Goal: Complete application form: Complete application form

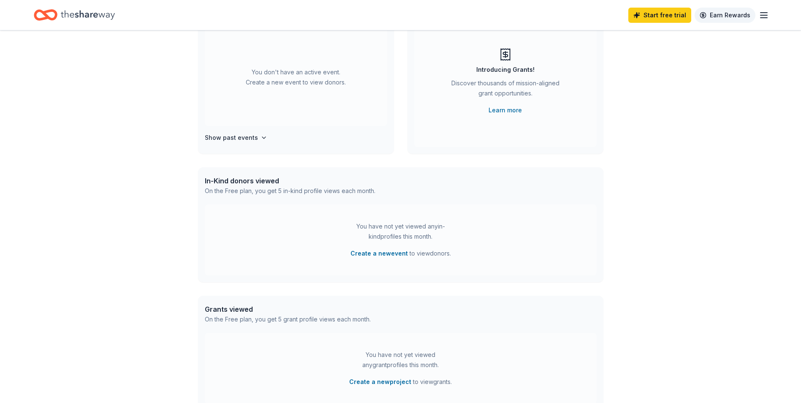
scroll to position [13, 0]
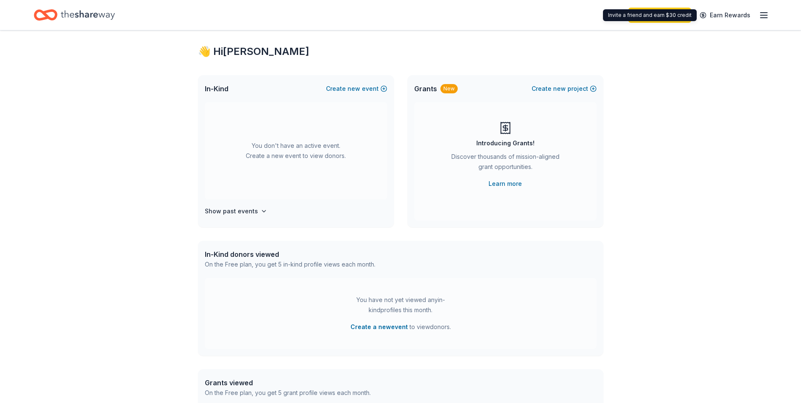
click at [761, 16] on icon "button" at bounding box center [763, 15] width 10 height 10
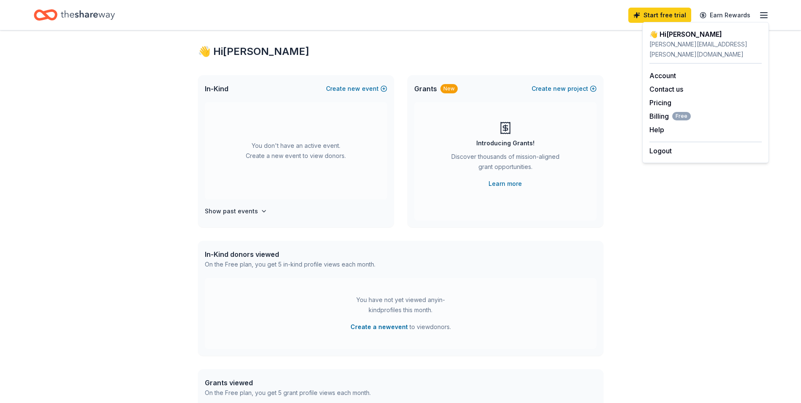
click at [65, 17] on icon "Home" at bounding box center [88, 14] width 54 height 17
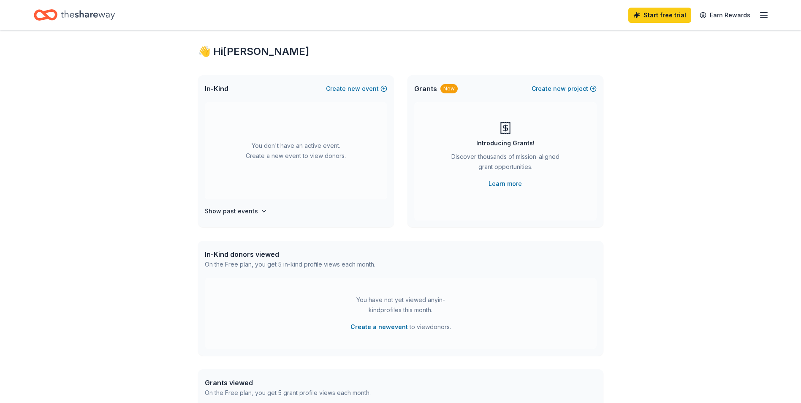
click at [94, 12] on icon "Home" at bounding box center [88, 14] width 54 height 17
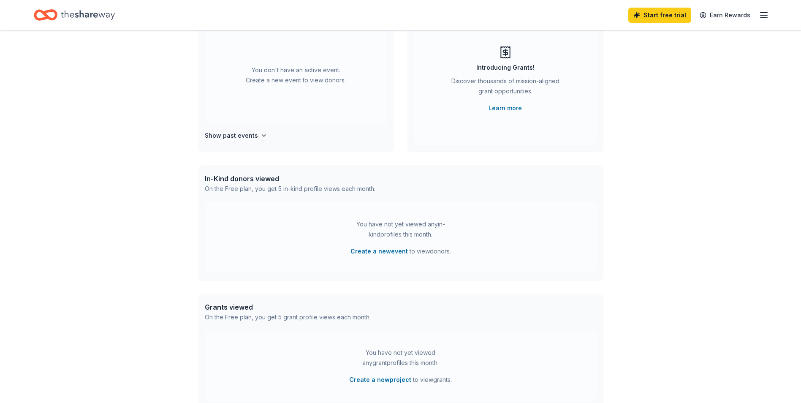
scroll to position [0, 0]
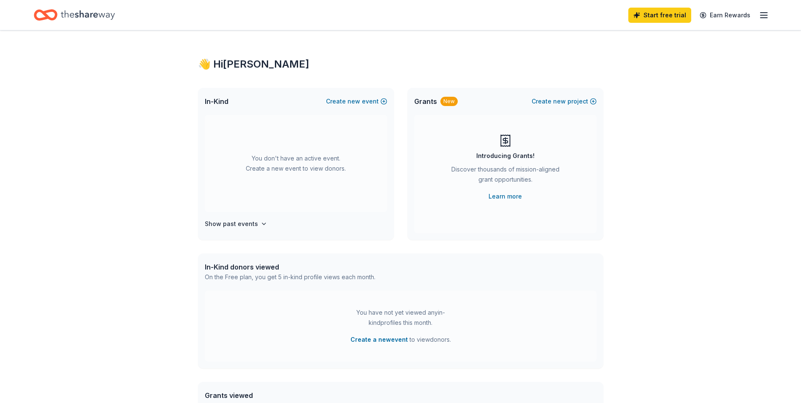
click at [762, 10] on icon "button" at bounding box center [763, 15] width 10 height 10
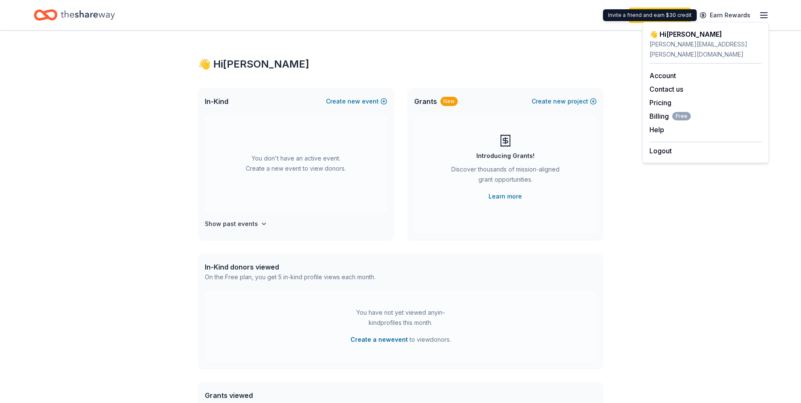
click at [666, 35] on div "👋 Hi Brittney" at bounding box center [705, 34] width 112 height 10
click at [665, 71] on link "Account" at bounding box center [662, 75] width 27 height 8
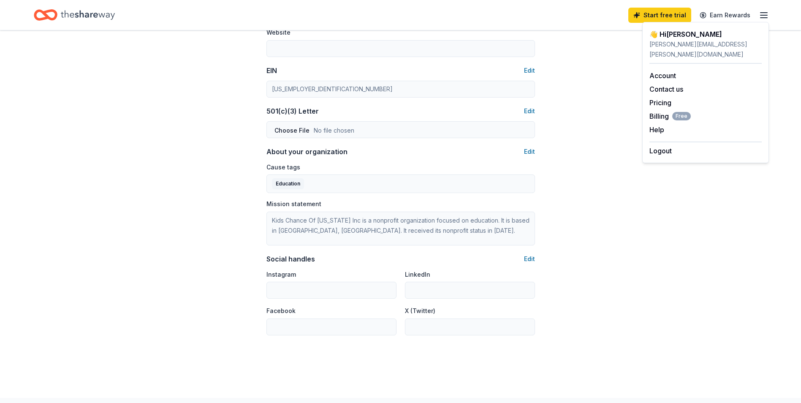
scroll to position [443, 0]
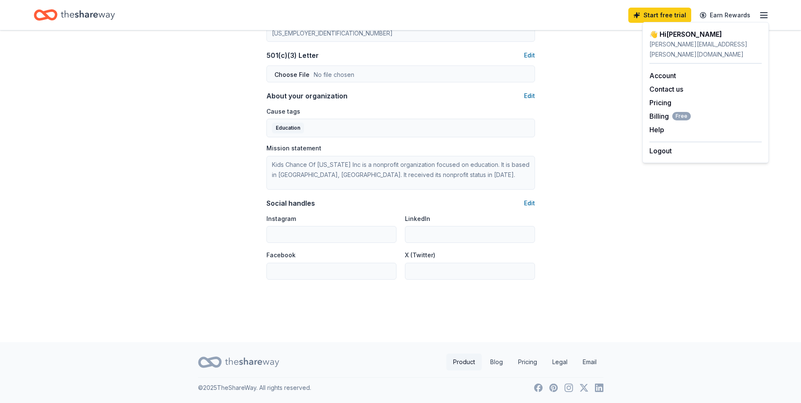
click at [466, 365] on link "Product" at bounding box center [463, 361] width 35 height 17
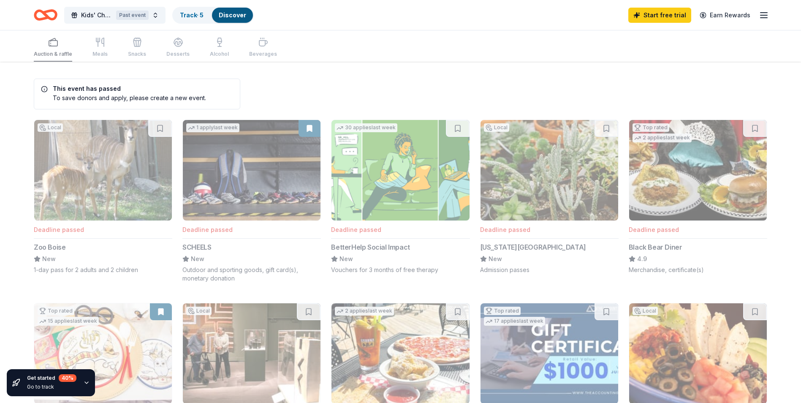
click at [99, 50] on div "Auction & raffle Meals Snacks Desserts Alcohol Beverages" at bounding box center [155, 48] width 243 height 28
click at [110, 11] on span "Kids' Chance of Idaho Holiday Fundraiser" at bounding box center [97, 15] width 32 height 10
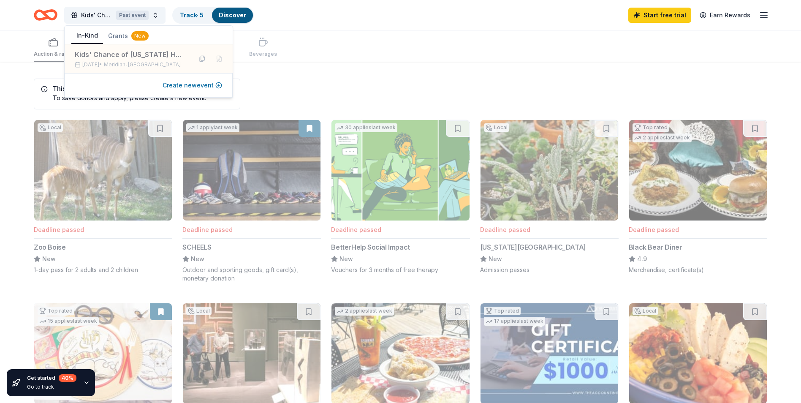
click at [216, 85] on button "Create new event" at bounding box center [192, 85] width 60 height 10
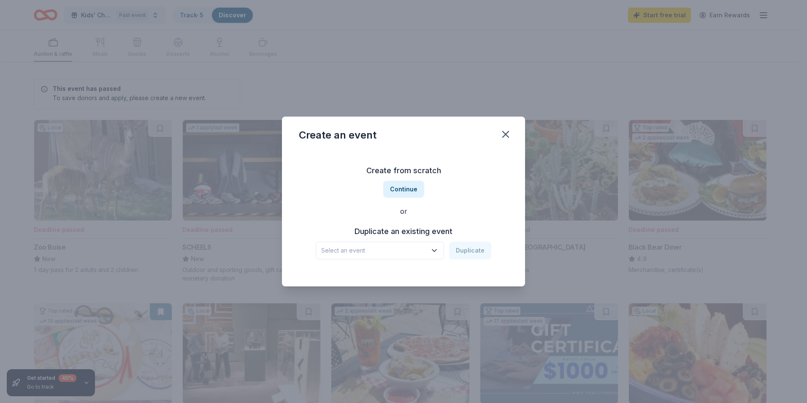
click at [435, 249] on icon "button" at bounding box center [434, 250] width 8 height 8
click at [429, 274] on div "Kids' Chance of [US_STATE] Holiday Fundraiser" at bounding box center [381, 273] width 112 height 10
click at [474, 252] on button "Duplicate" at bounding box center [470, 250] width 42 height 18
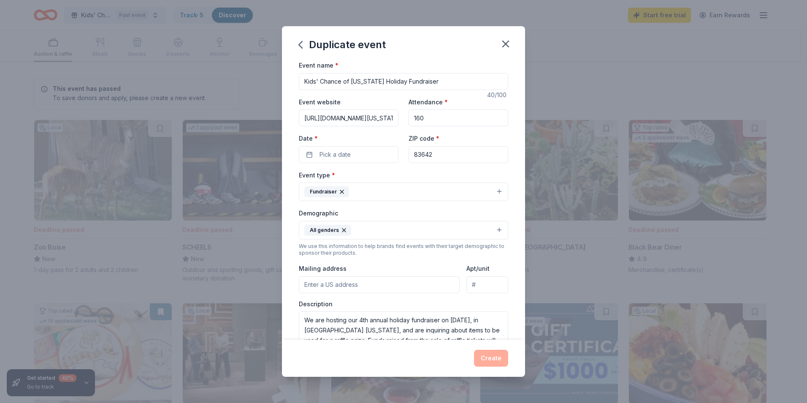
click at [361, 116] on input "https://www.eventbrite.com/e/kids-chance-of-idaho-4th-annual-holiday-fundraiser…" at bounding box center [349, 117] width 100 height 17
drag, startPoint x: 428, startPoint y: 117, endPoint x: 396, endPoint y: 120, distance: 31.8
click at [396, 120] on div "Event website Attendance * 160 Date * Pick a date ZIP code * 83642" at bounding box center [403, 130] width 209 height 66
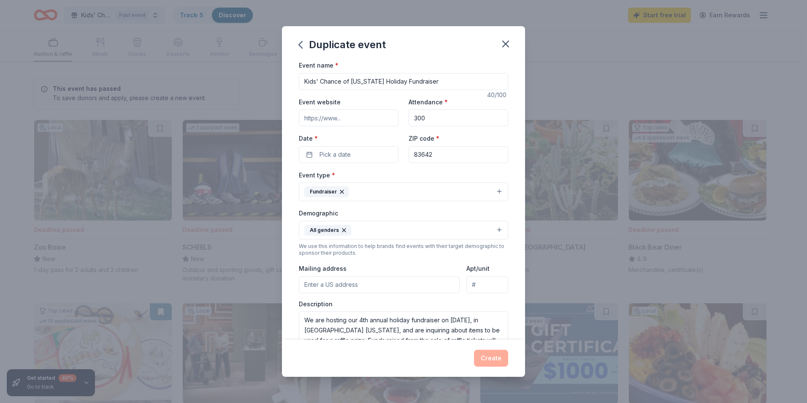
type input "300"
click at [346, 121] on input "Event website" at bounding box center [349, 117] width 100 height 17
paste input "https://www.zeffy.com/en-US/ticketing/kids-chance-of-idaho-5th-annual-holiday-f…"
type input "https://www.zeffy.com/en-US/ticketing/kids-chance-of-idaho-5th-annual-holiday-f…"
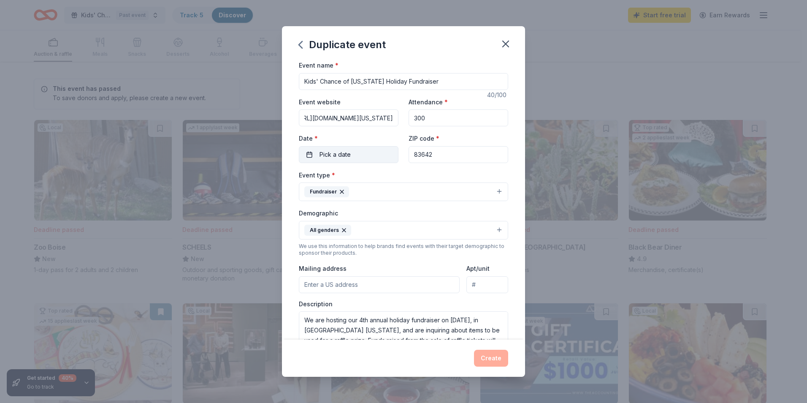
scroll to position [0, 0]
click at [343, 151] on span "Pick a date" at bounding box center [334, 154] width 31 height 10
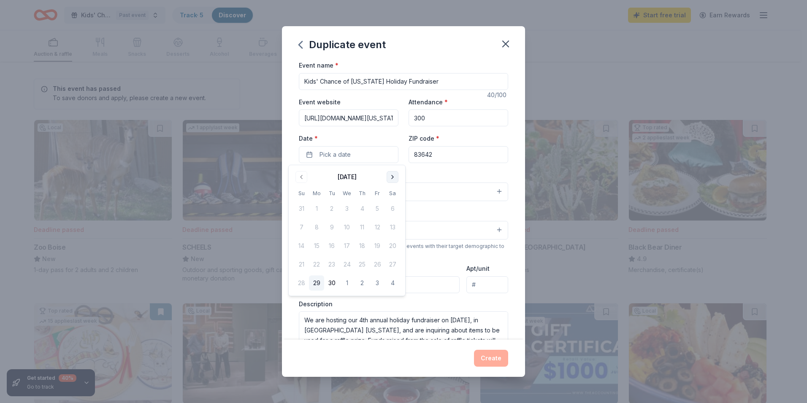
click at [395, 175] on button "Go to next month" at bounding box center [393, 177] width 12 height 12
click at [348, 225] on button "10" at bounding box center [346, 226] width 15 height 15
click at [418, 173] on div "Event type * Fundraiser" at bounding box center [403, 186] width 209 height 32
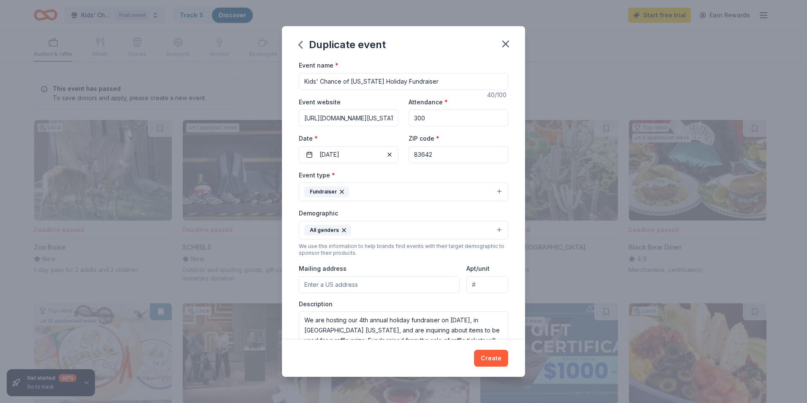
scroll to position [42, 0]
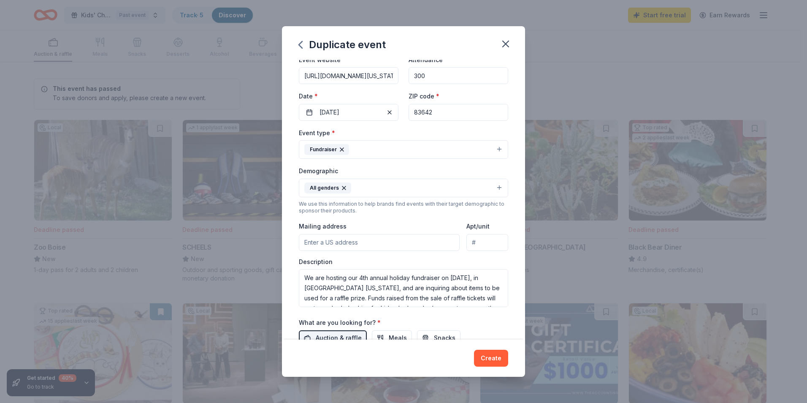
click at [339, 245] on input "Mailing address" at bounding box center [379, 242] width 161 height 17
type input "brittney.wheeler@genexservices.com"
click at [387, 241] on input "brittney.wheeler@genexservices.com" at bounding box center [379, 242] width 161 height 17
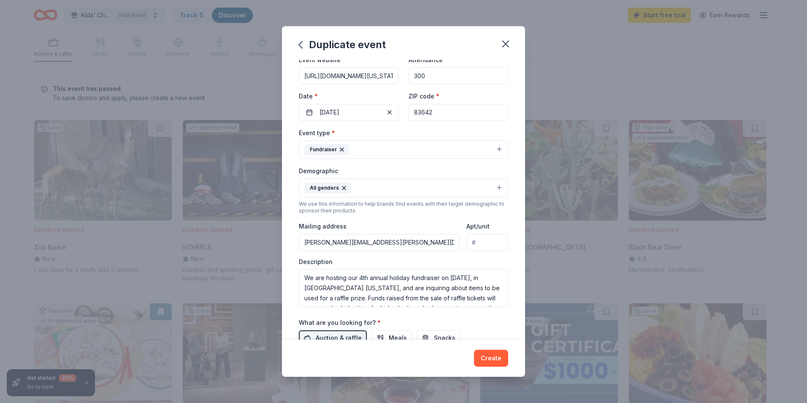
click at [387, 241] on input "brittney.wheeler@genexservices.com" at bounding box center [379, 242] width 161 height 17
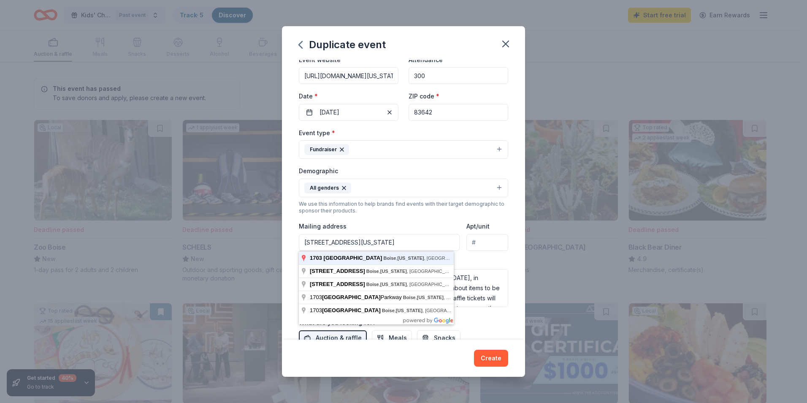
type input "1703 West Hill Road, Boise, ID, 83702"
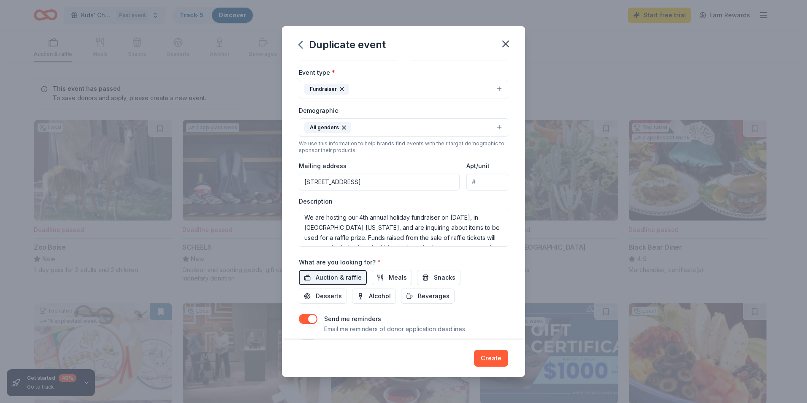
scroll to position [127, 0]
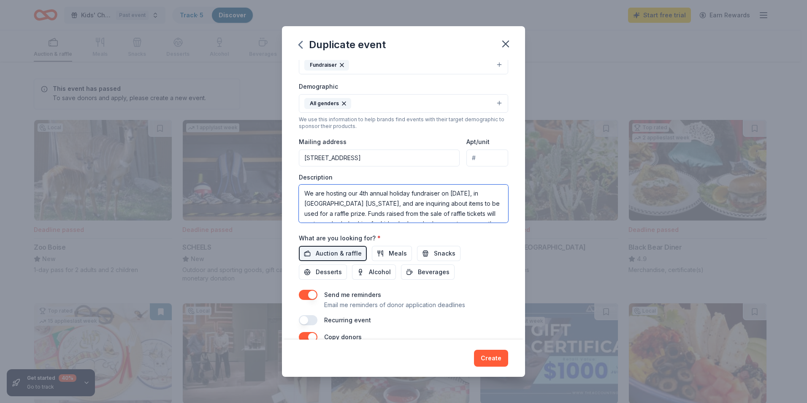
click at [362, 194] on textarea "We are hosting our 4th annual holiday fundraiser on December 11, 2024, in Merid…" at bounding box center [403, 203] width 209 height 38
click at [485, 193] on textarea "We are hosting our 5th annual holiday fundraiser on December 11, 2024, in Merid…" at bounding box center [403, 203] width 209 height 38
click at [317, 203] on textarea "We are hosting our 5th annual holiday fundraiser on December 10, 2024, in Merid…" at bounding box center [403, 203] width 209 height 38
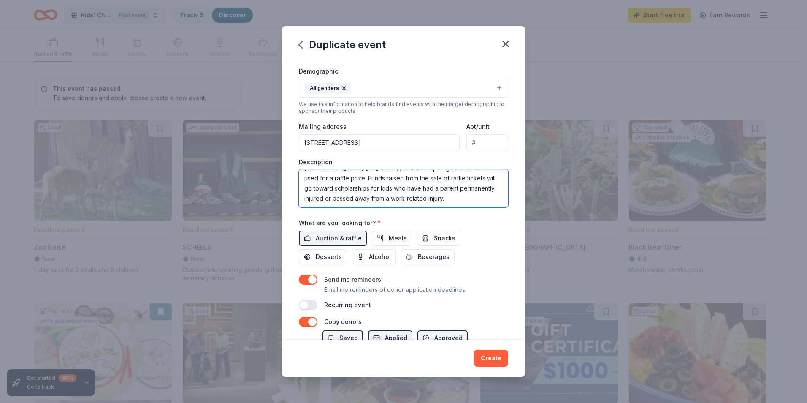
scroll to position [169, 0]
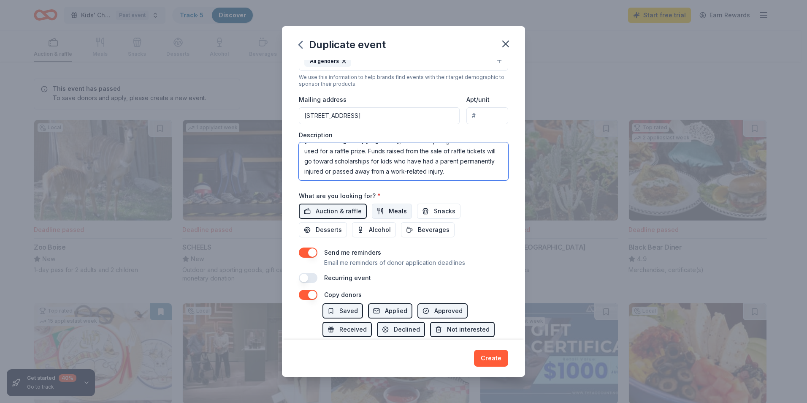
type textarea "We are hosting our 5th annual holiday fundraiser on December 10, 2025, in Merid…"
click at [390, 208] on span "Meals" at bounding box center [398, 211] width 18 height 10
click at [362, 231] on button "Alcohol" at bounding box center [374, 229] width 44 height 15
click at [419, 231] on span "Beverages" at bounding box center [434, 230] width 32 height 10
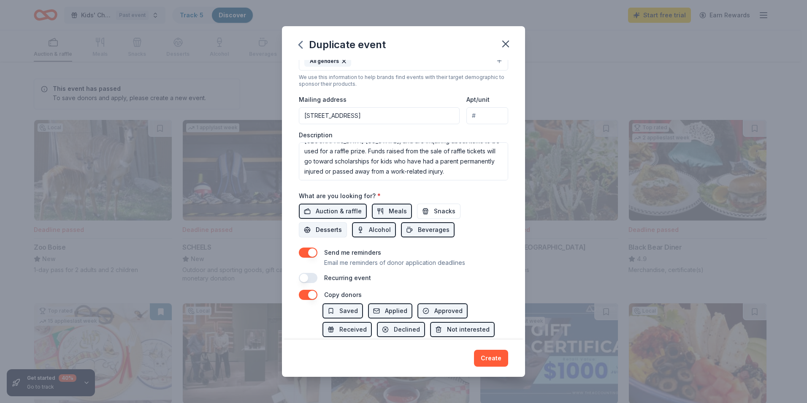
click at [331, 230] on span "Desserts" at bounding box center [329, 230] width 26 height 10
click at [428, 215] on button "Snacks" at bounding box center [438, 210] width 43 height 15
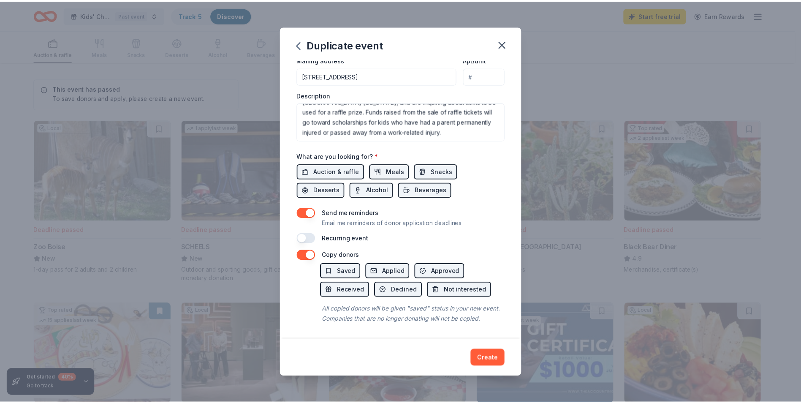
scroll to position [219, 0]
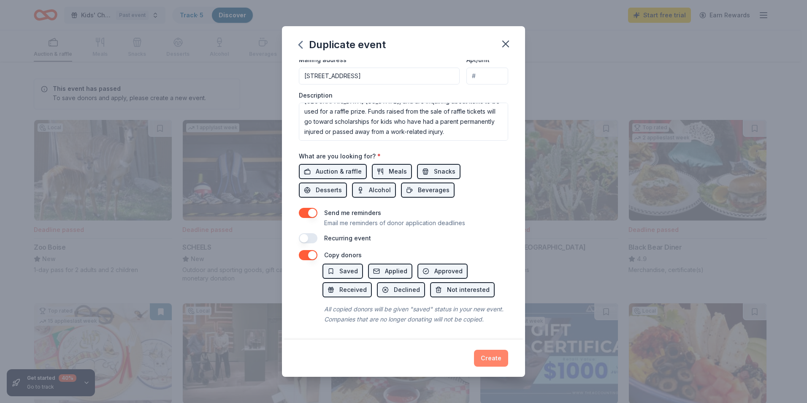
click at [486, 355] on button "Create" at bounding box center [491, 357] width 34 height 17
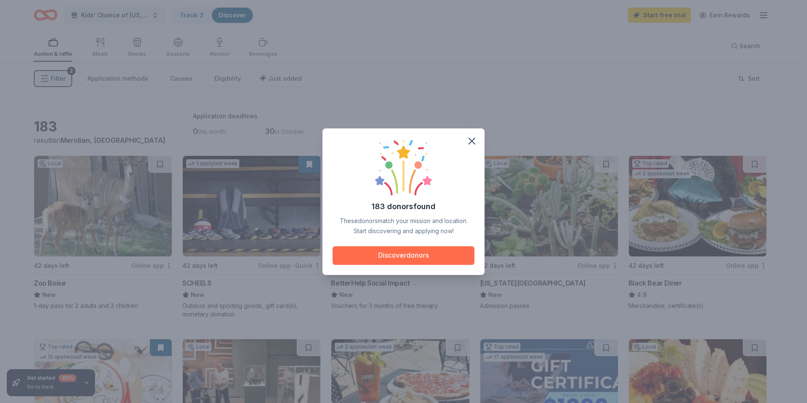
click at [423, 253] on button "Discover donors" at bounding box center [404, 255] width 142 height 19
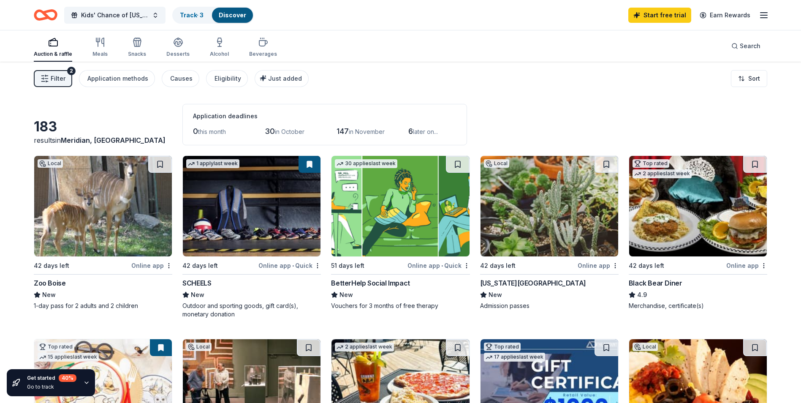
click at [150, 266] on div "Online app" at bounding box center [151, 265] width 41 height 11
click at [319, 265] on html "Kids' Chance of Idaho Holiday Fundraiser Track · 4 Discover Start free trial Ea…" at bounding box center [400, 201] width 801 height 403
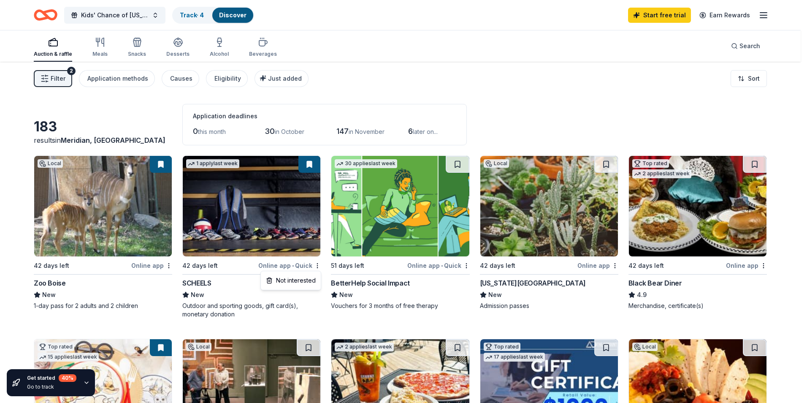
click at [284, 265] on html "Kids' Chance of Idaho Holiday Fundraiser Track · 4 Discover Start free trial Ea…" at bounding box center [403, 201] width 807 height 403
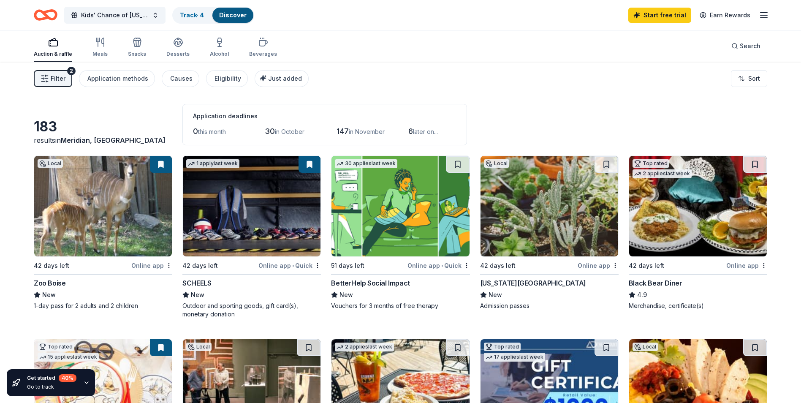
click at [253, 190] on img at bounding box center [252, 206] width 138 height 100
click at [592, 264] on div "Online app" at bounding box center [597, 265] width 41 height 11
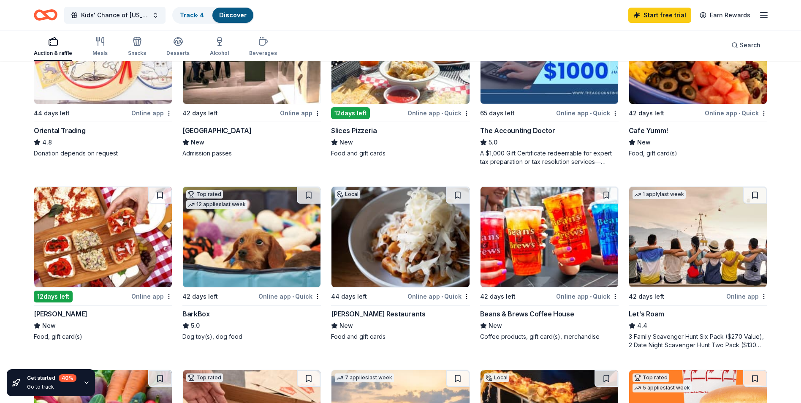
scroll to position [338, 0]
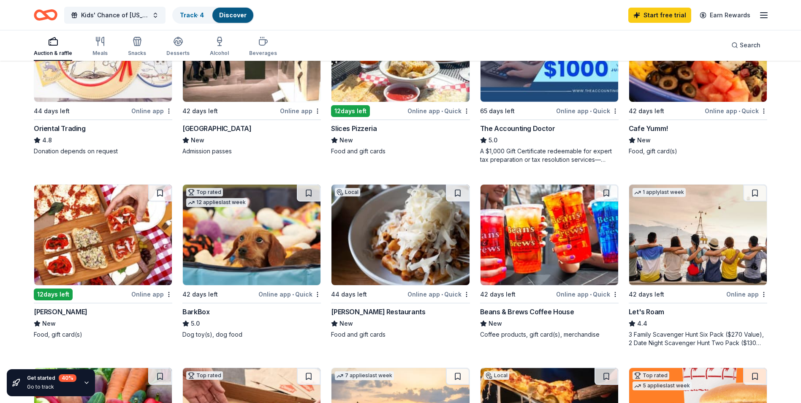
click at [260, 247] on img at bounding box center [252, 234] width 138 height 100
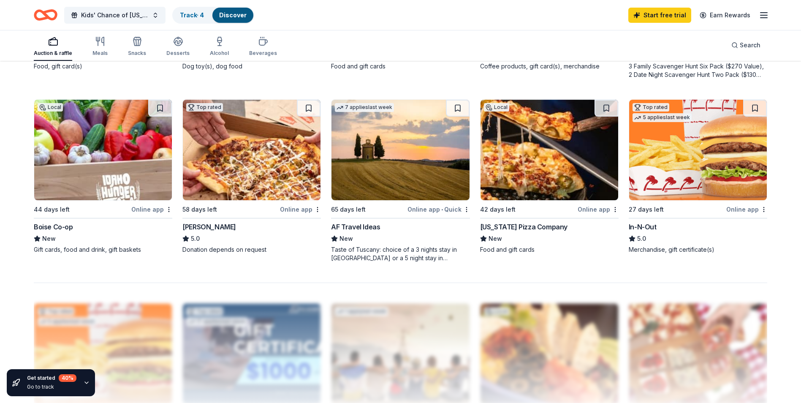
scroll to position [591, 0]
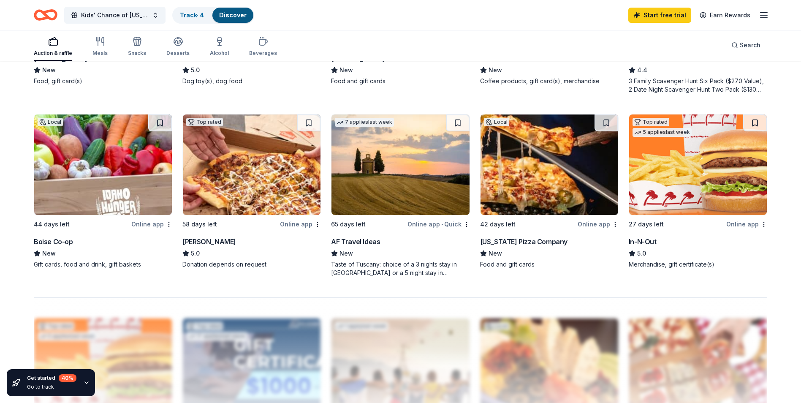
click at [705, 174] on img at bounding box center [698, 164] width 138 height 100
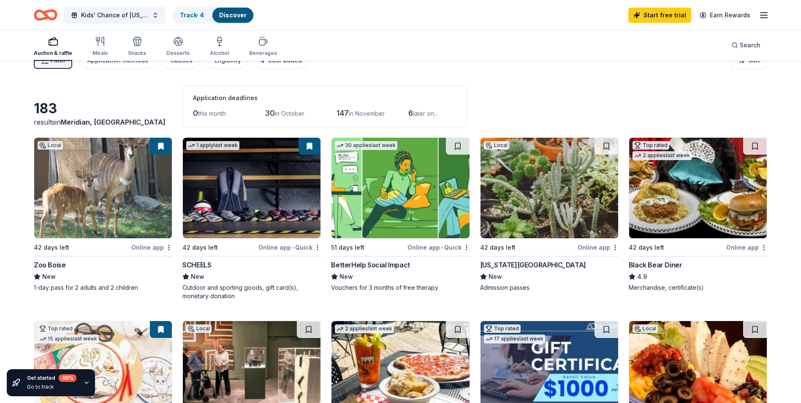
scroll to position [0, 0]
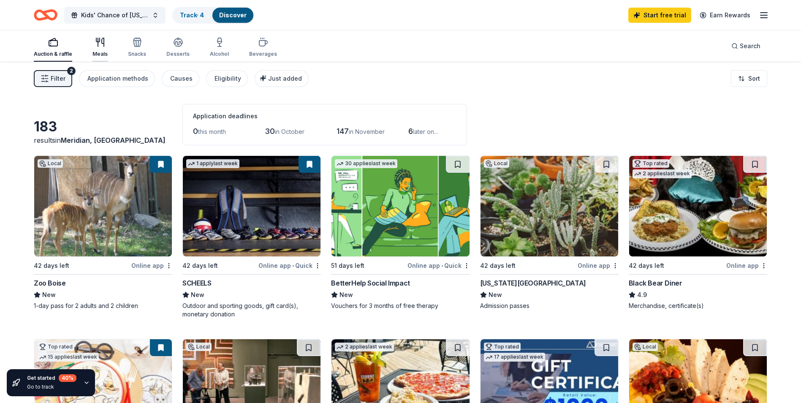
click at [103, 46] on icon "button" at bounding box center [100, 42] width 10 height 10
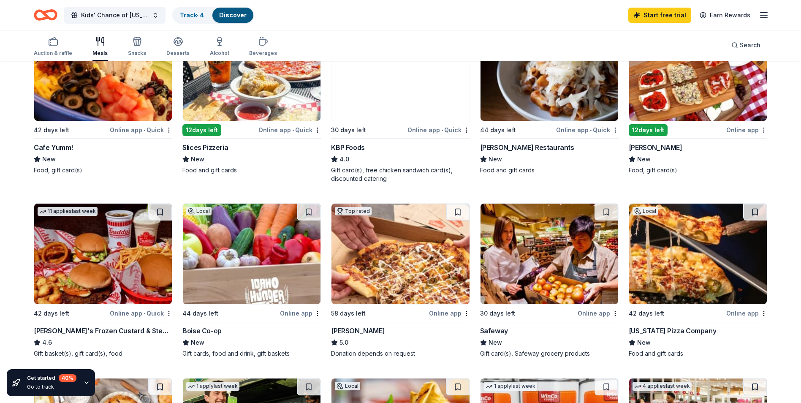
scroll to position [127, 0]
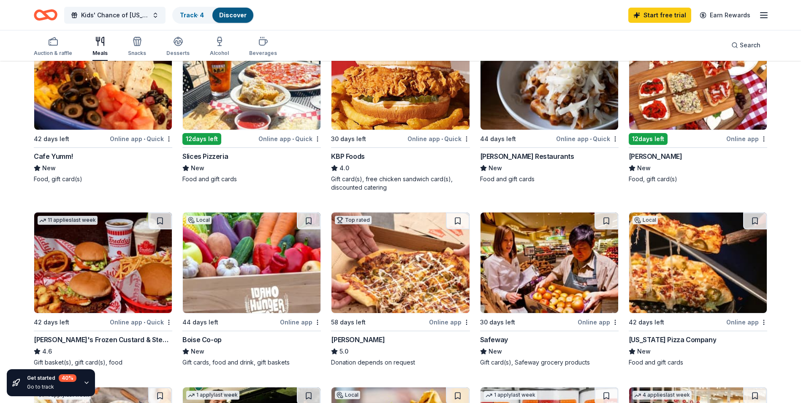
click at [251, 278] on img at bounding box center [252, 262] width 138 height 100
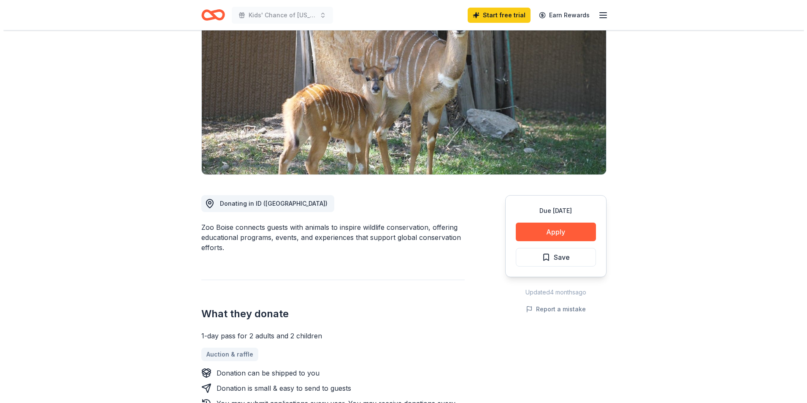
scroll to position [84, 0]
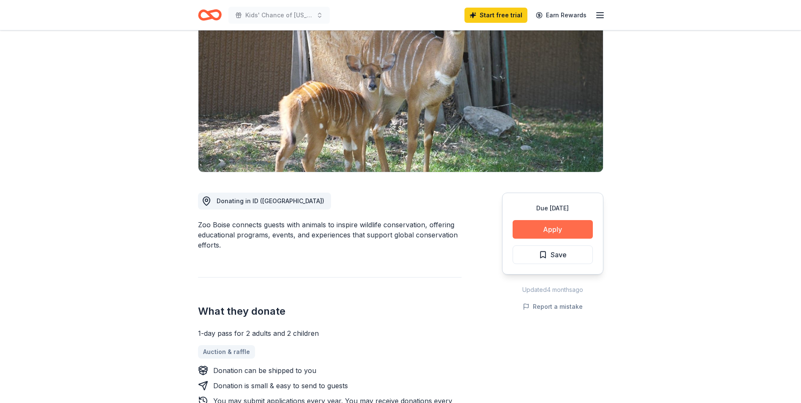
click at [556, 231] on button "Apply" at bounding box center [552, 229] width 80 height 19
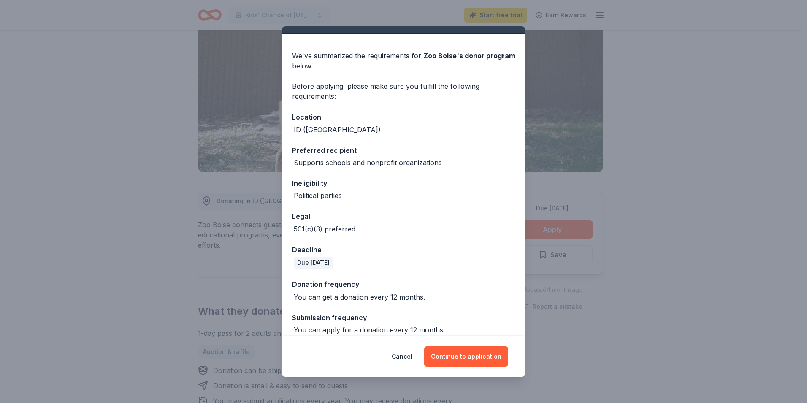
scroll to position [25, 0]
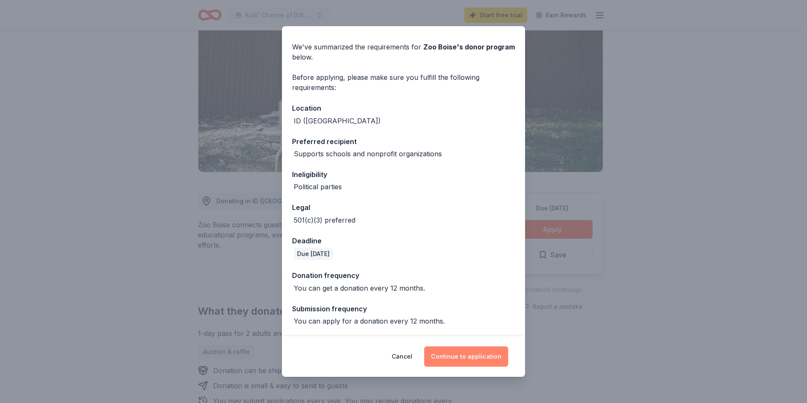
click at [478, 357] on button "Continue to application" at bounding box center [466, 356] width 84 height 20
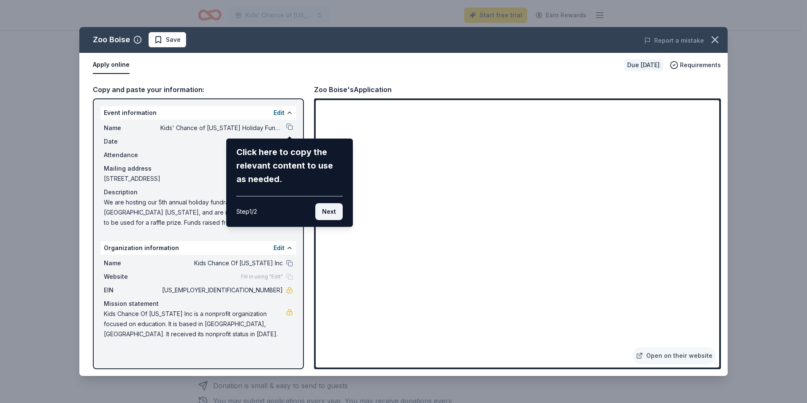
click at [329, 213] on button "Next" at bounding box center [328, 211] width 27 height 17
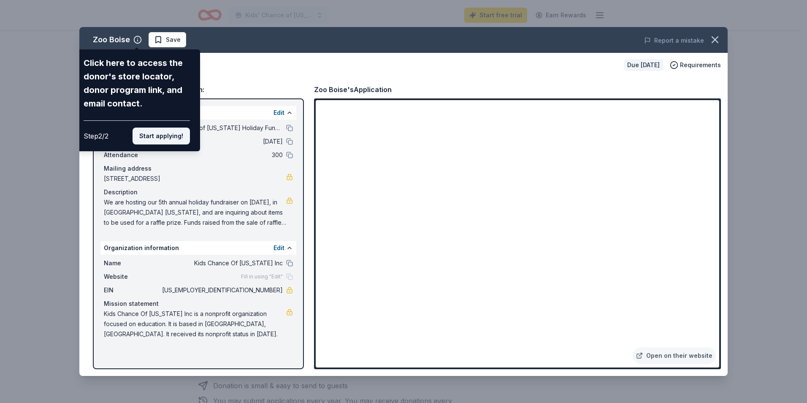
click at [166, 135] on button "Start applying!" at bounding box center [161, 135] width 57 height 17
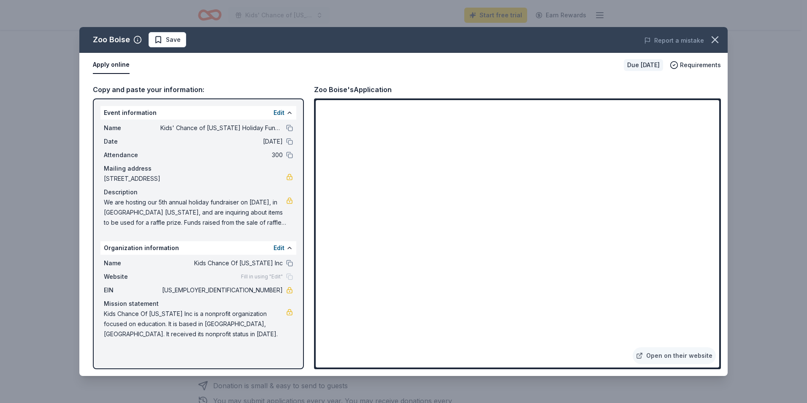
click at [296, 278] on div "Event information Edit Name Kids' Chance of Idaho Holiday Fundraiser Date 12/10…" at bounding box center [198, 233] width 211 height 271
click at [291, 277] on div "Fill in using "Edit"" at bounding box center [267, 276] width 52 height 7
click at [290, 277] on div "Fill in using "Edit"" at bounding box center [267, 276] width 52 height 7
click at [276, 247] on button "Edit" at bounding box center [278, 248] width 11 height 10
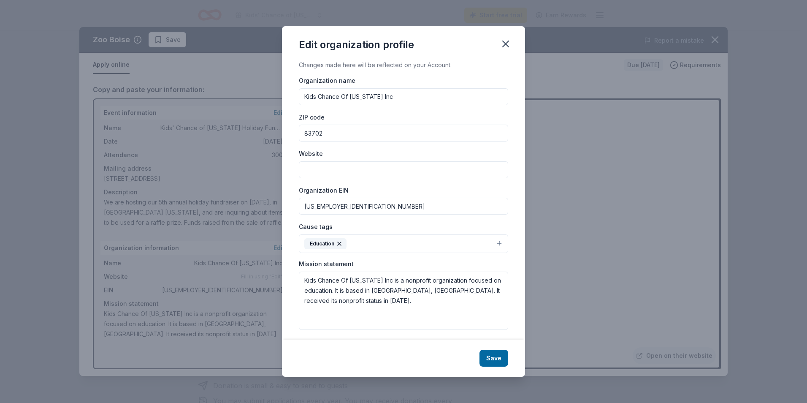
click at [344, 171] on input "Website" at bounding box center [403, 169] width 209 height 17
paste input "[URL][DOMAIN_NAME]"
type input "[URL][DOMAIN_NAME]"
click at [490, 360] on button "Save" at bounding box center [493, 357] width 29 height 17
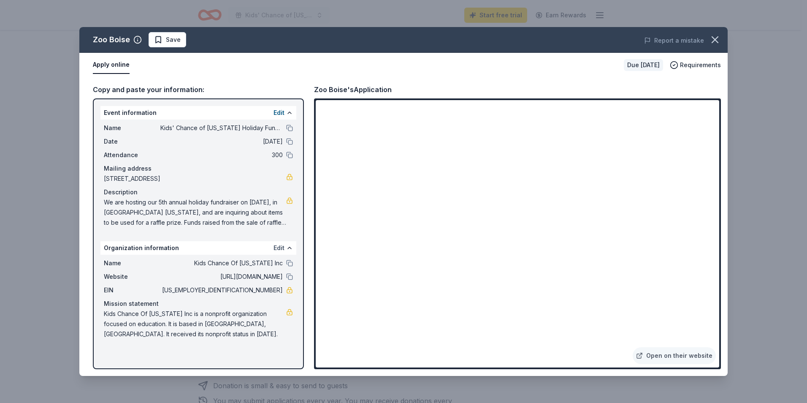
click at [278, 244] on button "Edit" at bounding box center [278, 248] width 11 height 10
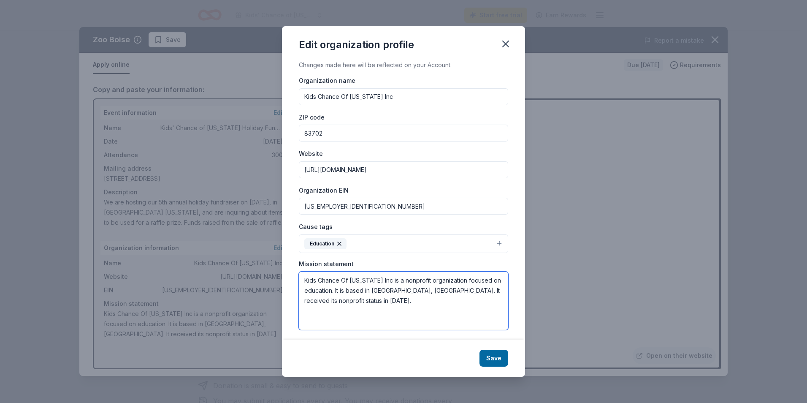
click at [333, 314] on textarea "Kids Chance Of Idaho Inc is a nonprofit organization focused on education. It i…" at bounding box center [403, 300] width 209 height 58
drag, startPoint x: 344, startPoint y: 306, endPoint x: 289, endPoint y: 277, distance: 62.1
click at [289, 277] on div "Changes made here will be reflected on your Account. Organization name Kids Cha…" at bounding box center [403, 199] width 243 height 279
paste textarea "The mission of Kids’ Chance of Idaho is to provide scholarships to children of …"
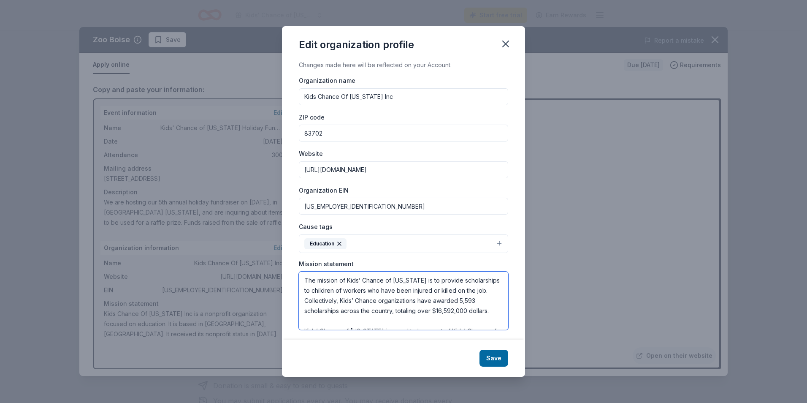
click at [378, 301] on textarea "The mission of Kids’ Chance of Idaho is to provide scholarships to children of …" at bounding box center [403, 300] width 209 height 58
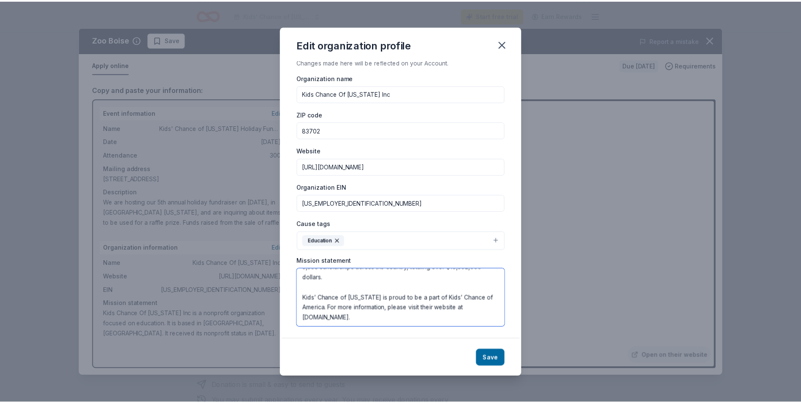
scroll to position [4, 0]
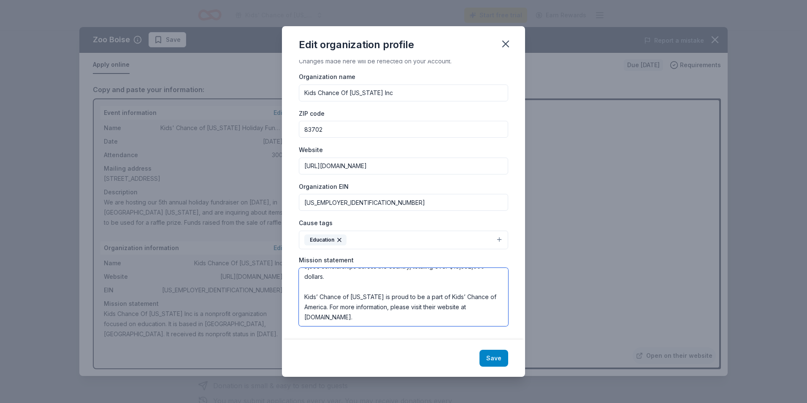
type textarea "The mission of Kids’ Chance of [US_STATE] is to provide scholarships to childre…"
click at [487, 359] on button "Save" at bounding box center [493, 357] width 29 height 17
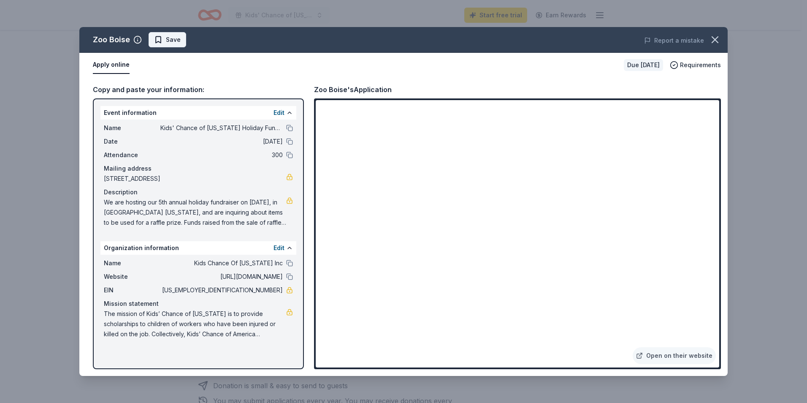
click at [164, 37] on span "Save" at bounding box center [167, 40] width 27 height 10
click at [113, 67] on button "Apply online" at bounding box center [111, 65] width 37 height 18
click at [714, 40] on icon "button" at bounding box center [715, 40] width 12 height 12
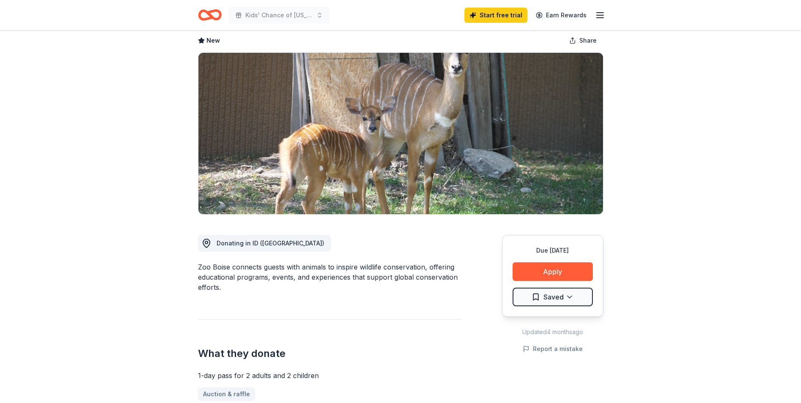
scroll to position [0, 0]
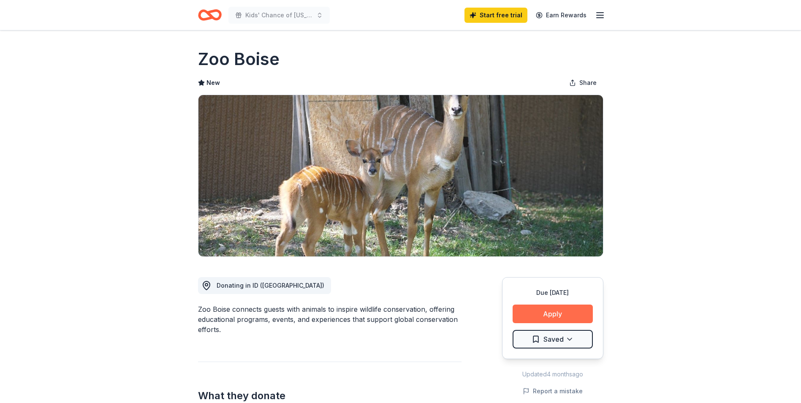
click at [562, 316] on button "Apply" at bounding box center [552, 313] width 80 height 19
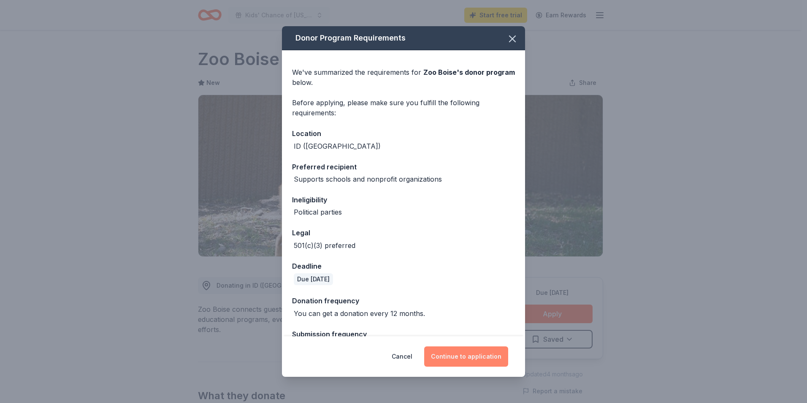
click at [485, 357] on button "Continue to application" at bounding box center [466, 356] width 84 height 20
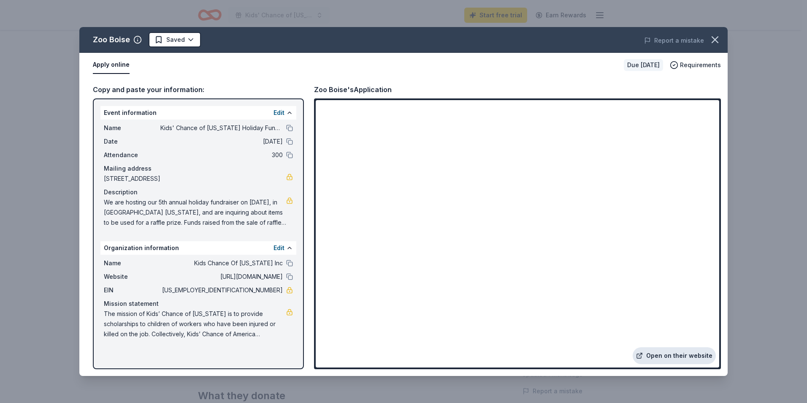
click at [661, 357] on link "Open on their website" at bounding box center [674, 355] width 83 height 17
click at [711, 39] on icon "button" at bounding box center [715, 40] width 12 height 12
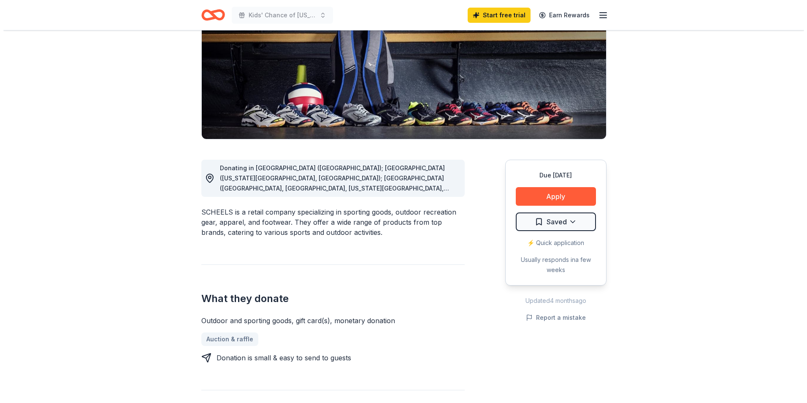
scroll to position [127, 0]
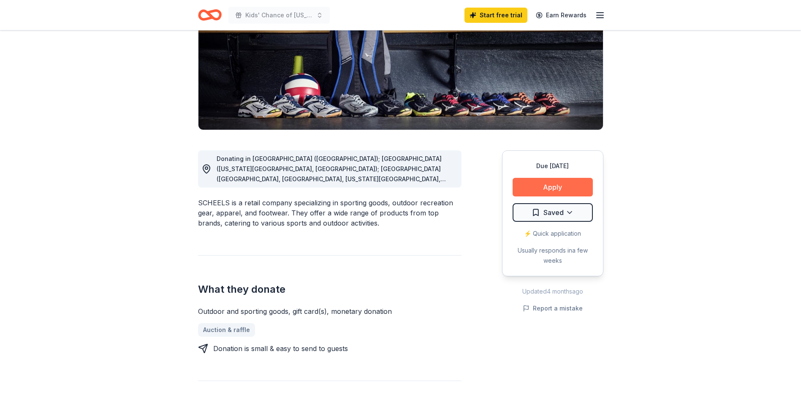
click at [549, 189] on button "Apply" at bounding box center [552, 187] width 80 height 19
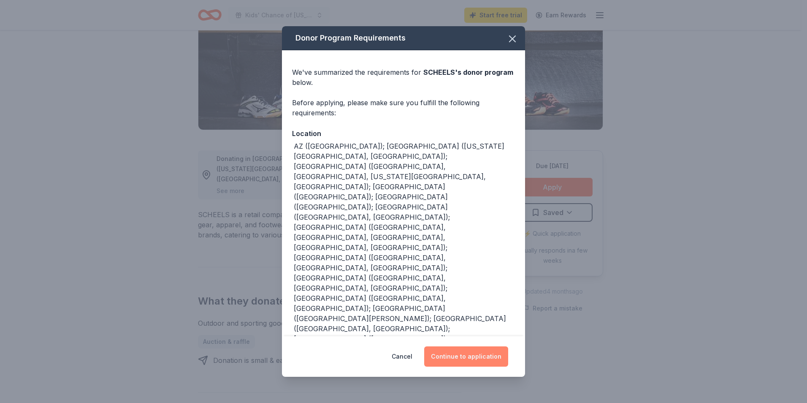
click at [463, 362] on button "Continue to application" at bounding box center [466, 356] width 84 height 20
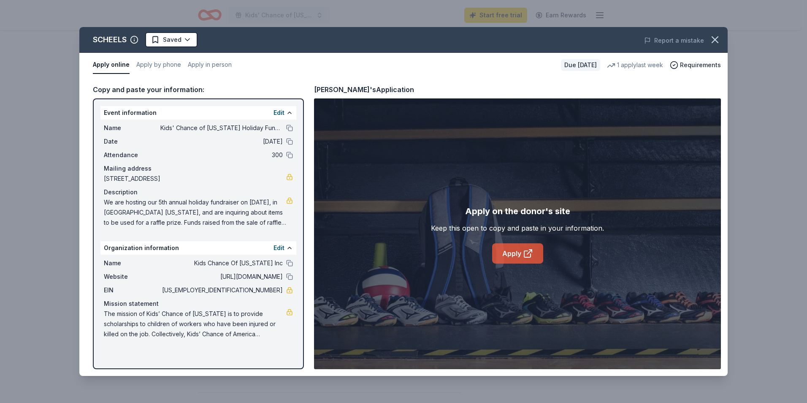
click at [516, 248] on link "Apply" at bounding box center [517, 253] width 51 height 20
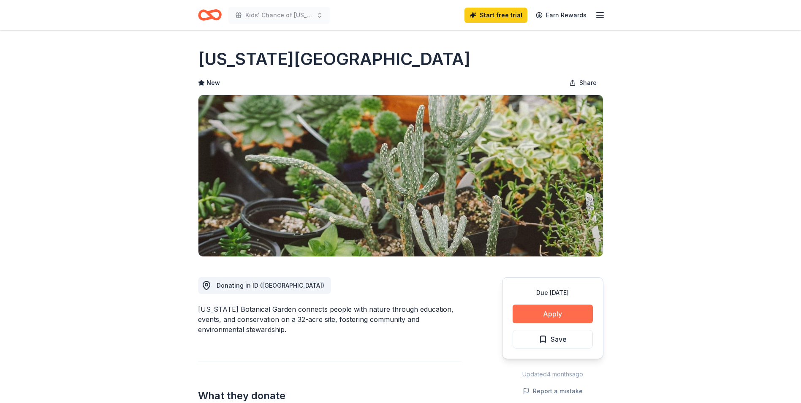
click at [541, 312] on button "Apply" at bounding box center [552, 313] width 80 height 19
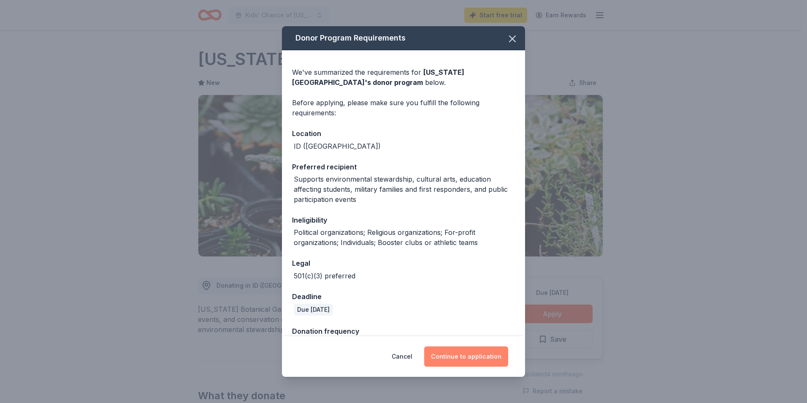
click at [464, 356] on button "Continue to application" at bounding box center [466, 356] width 84 height 20
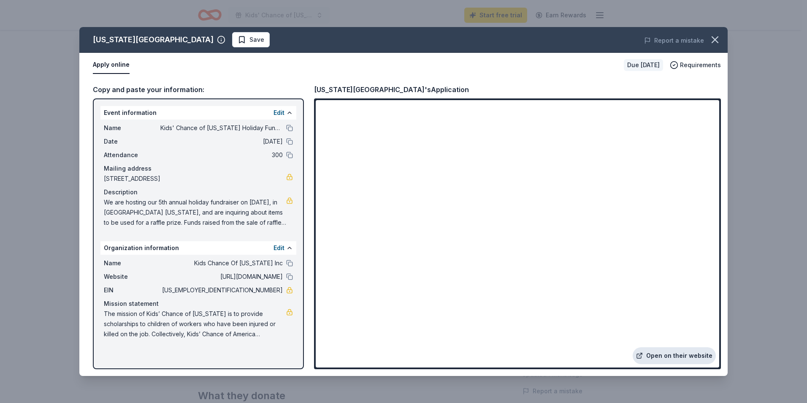
drag, startPoint x: 665, startPoint y: 344, endPoint x: 677, endPoint y: 355, distance: 16.1
click at [677, 355] on link "Open on their website" at bounding box center [674, 355] width 83 height 17
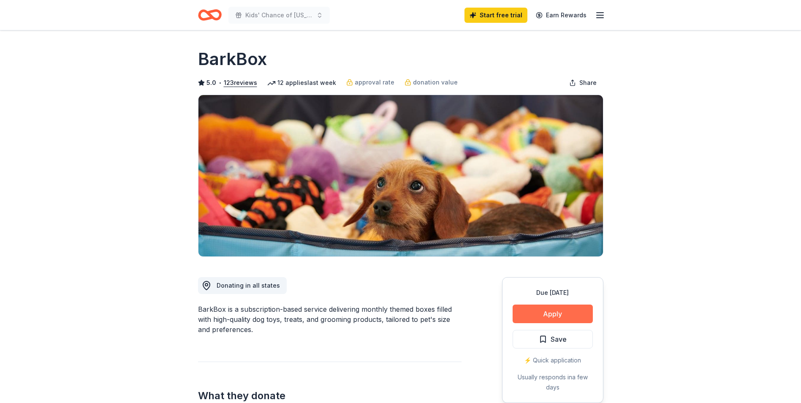
click at [560, 314] on button "Apply" at bounding box center [552, 313] width 80 height 19
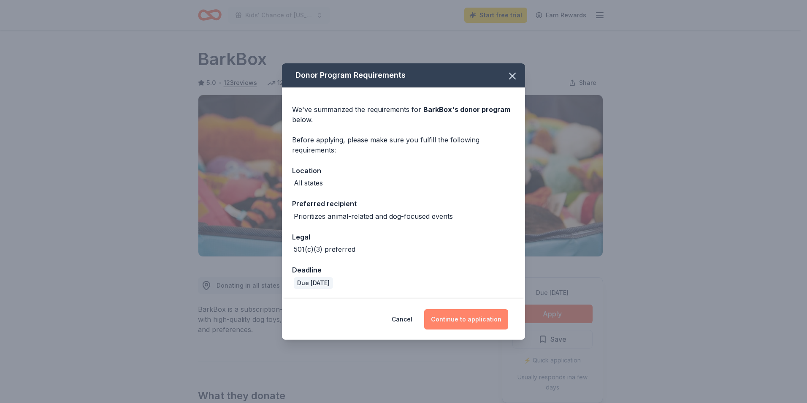
click at [485, 321] on button "Continue to application" at bounding box center [466, 319] width 84 height 20
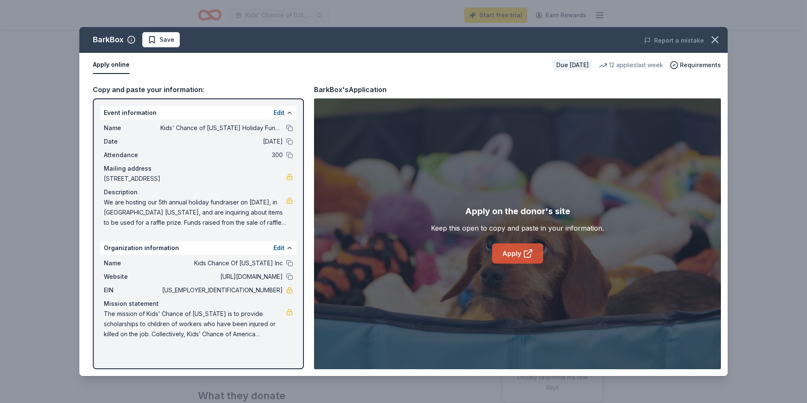
click at [524, 255] on icon at bounding box center [527, 254] width 6 height 6
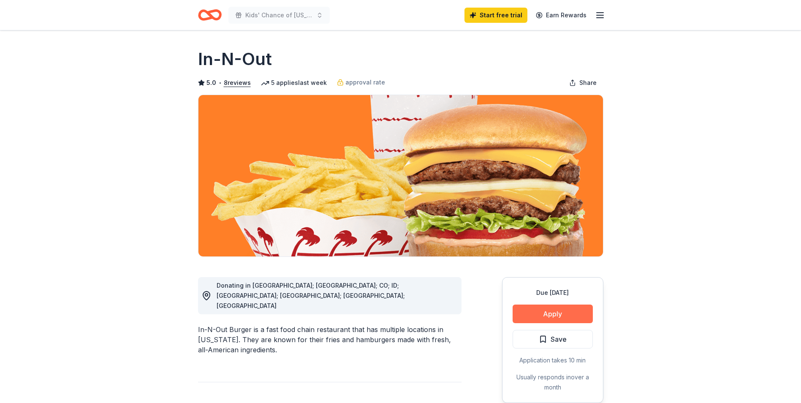
click at [567, 317] on button "Apply" at bounding box center [552, 313] width 80 height 19
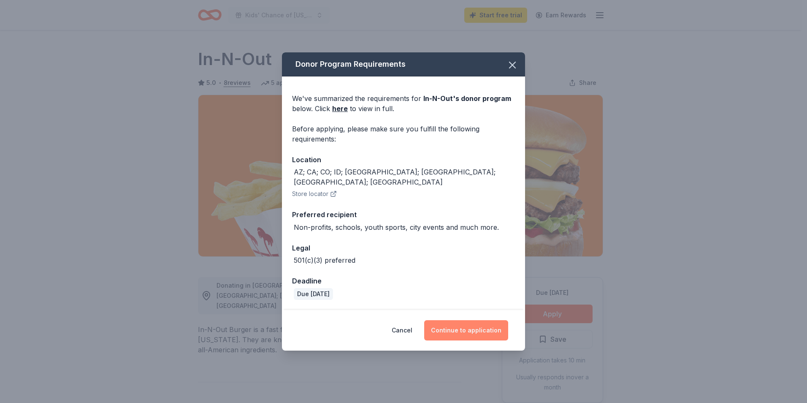
click at [469, 323] on button "Continue to application" at bounding box center [466, 330] width 84 height 20
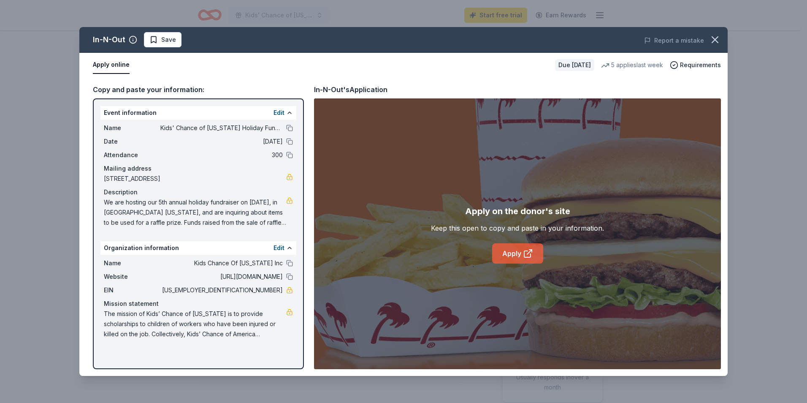
click at [507, 260] on link "Apply" at bounding box center [517, 253] width 51 height 20
